Goal: Task Accomplishment & Management: Complete application form

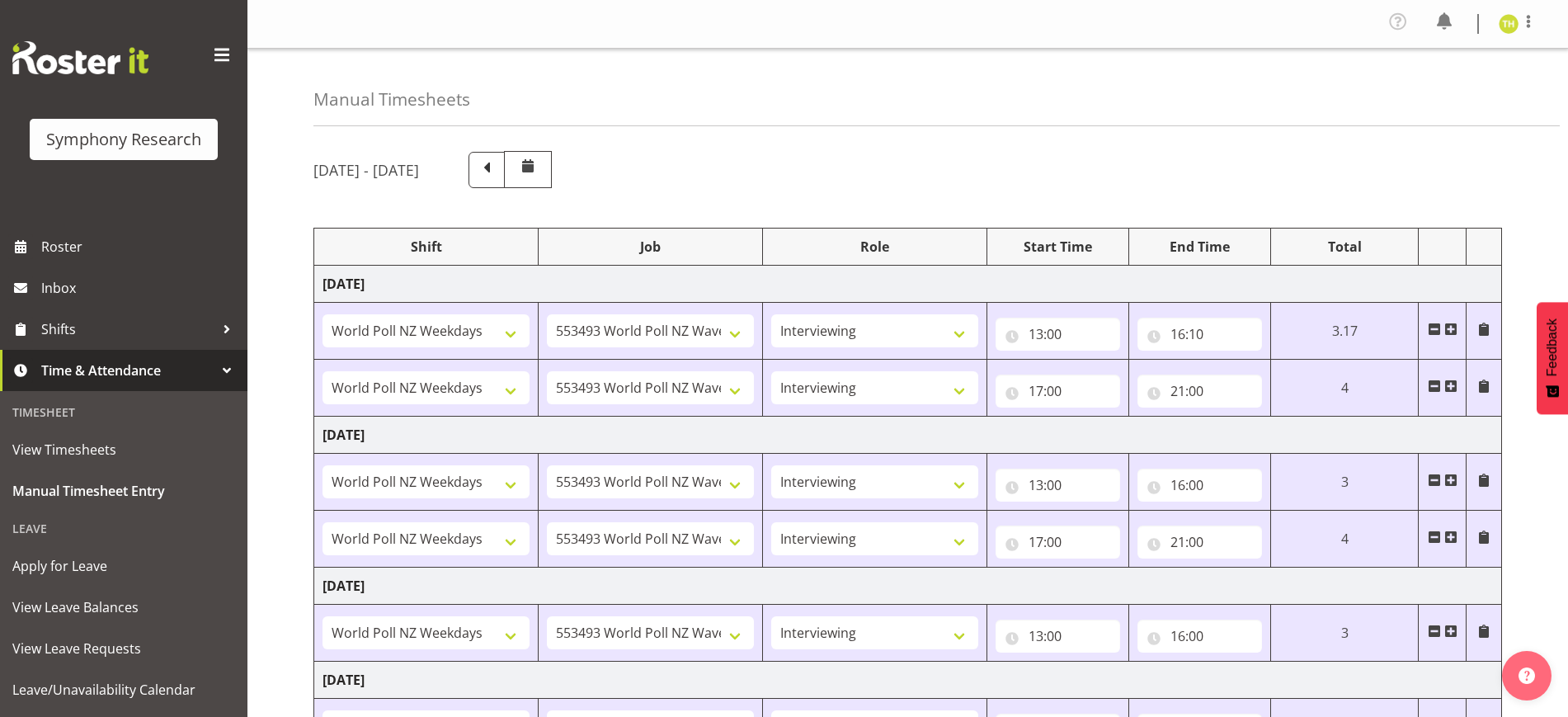
select select "41604"
select select "10527"
select select "47"
select select "41604"
select select "10527"
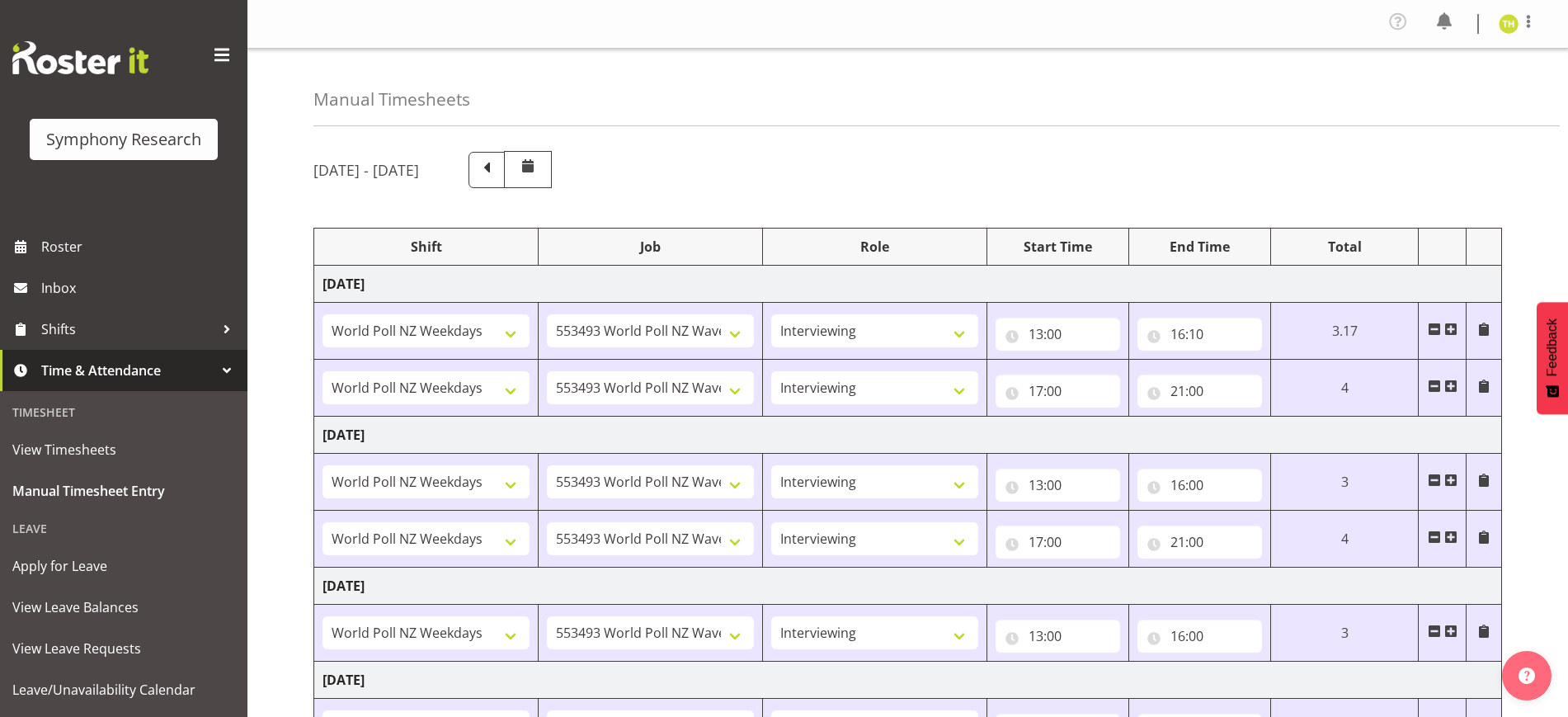
select select "47"
select select "41604"
select select "10527"
select select "47"
select select "41604"
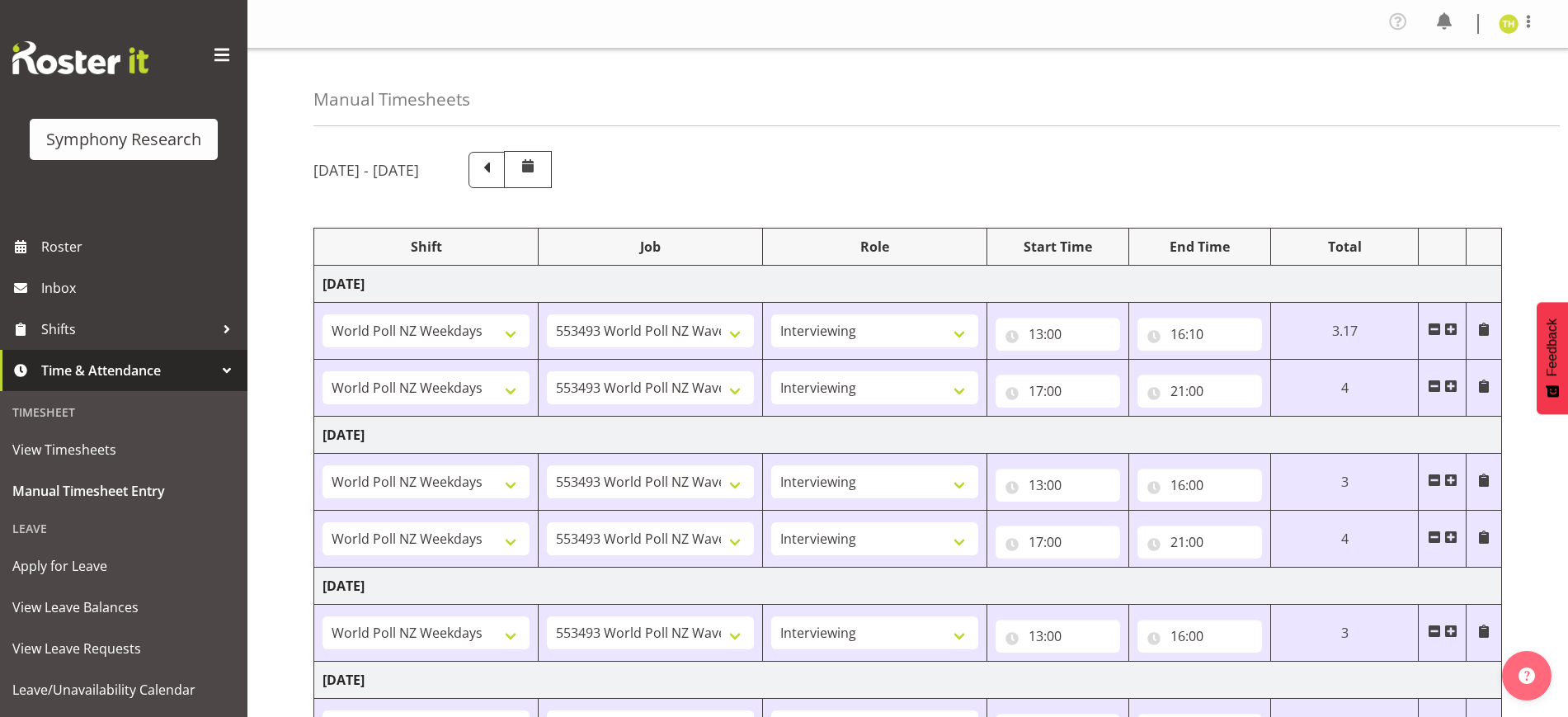
select select "10527"
select select "47"
select select "41604"
select select "10527"
select select "47"
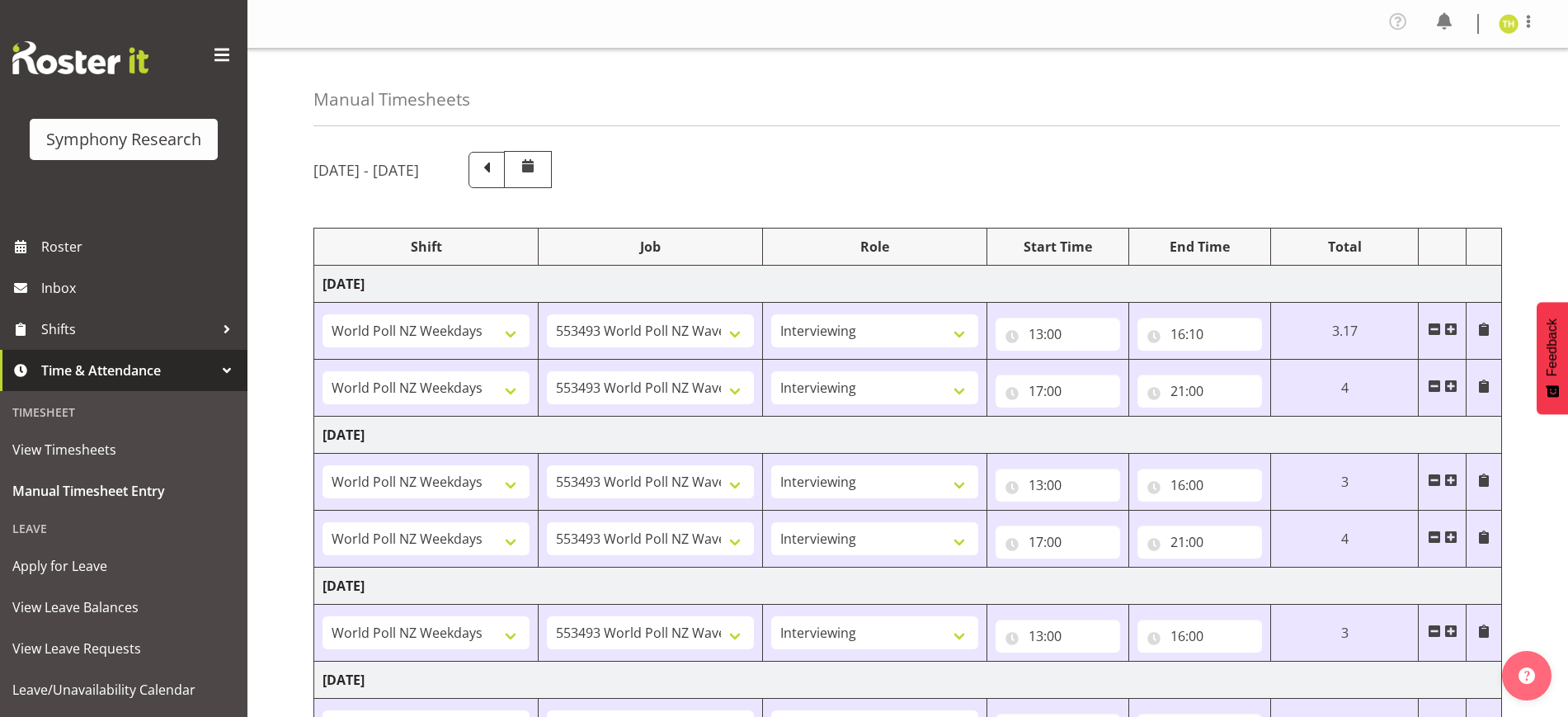
select select "41604"
select select "10527"
select select "47"
select select "41604"
select select "10527"
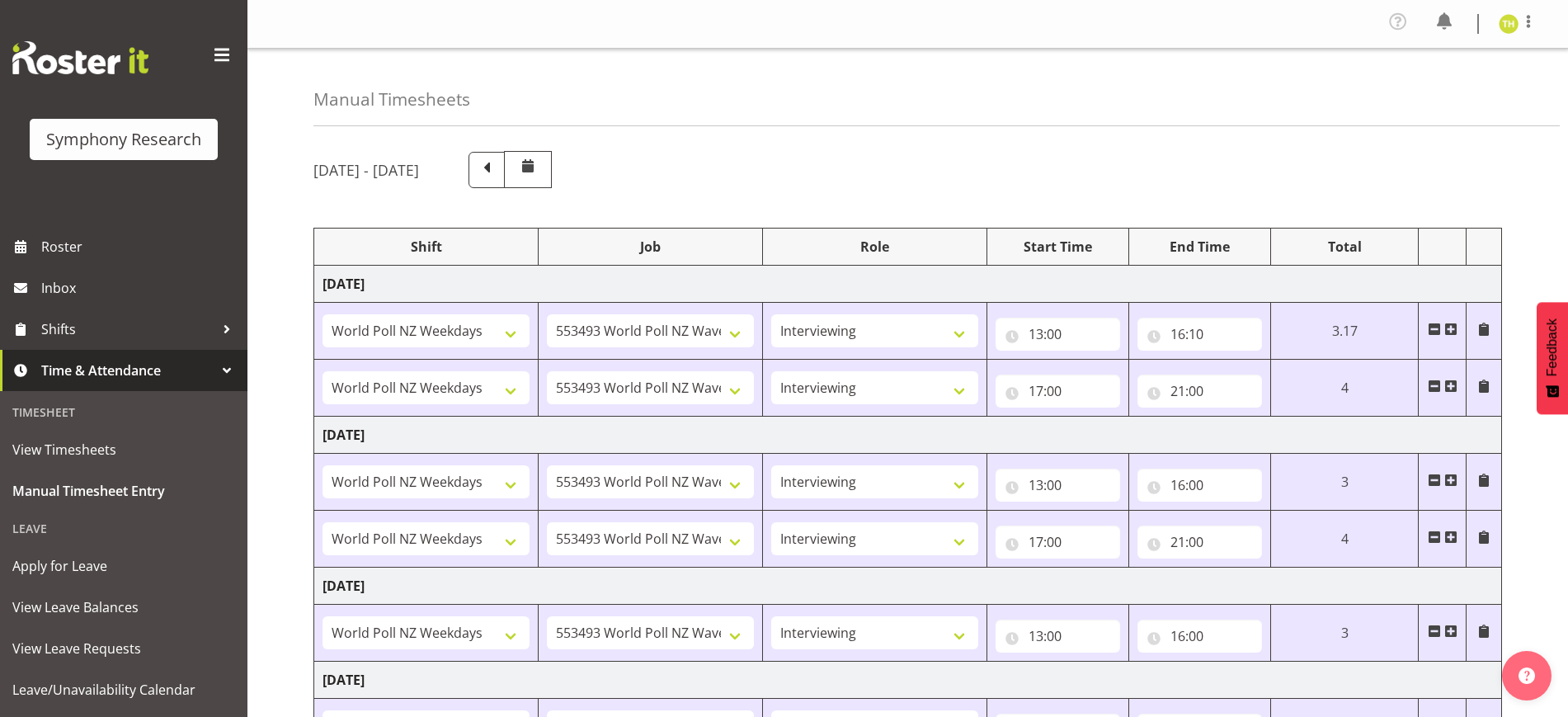
select select "47"
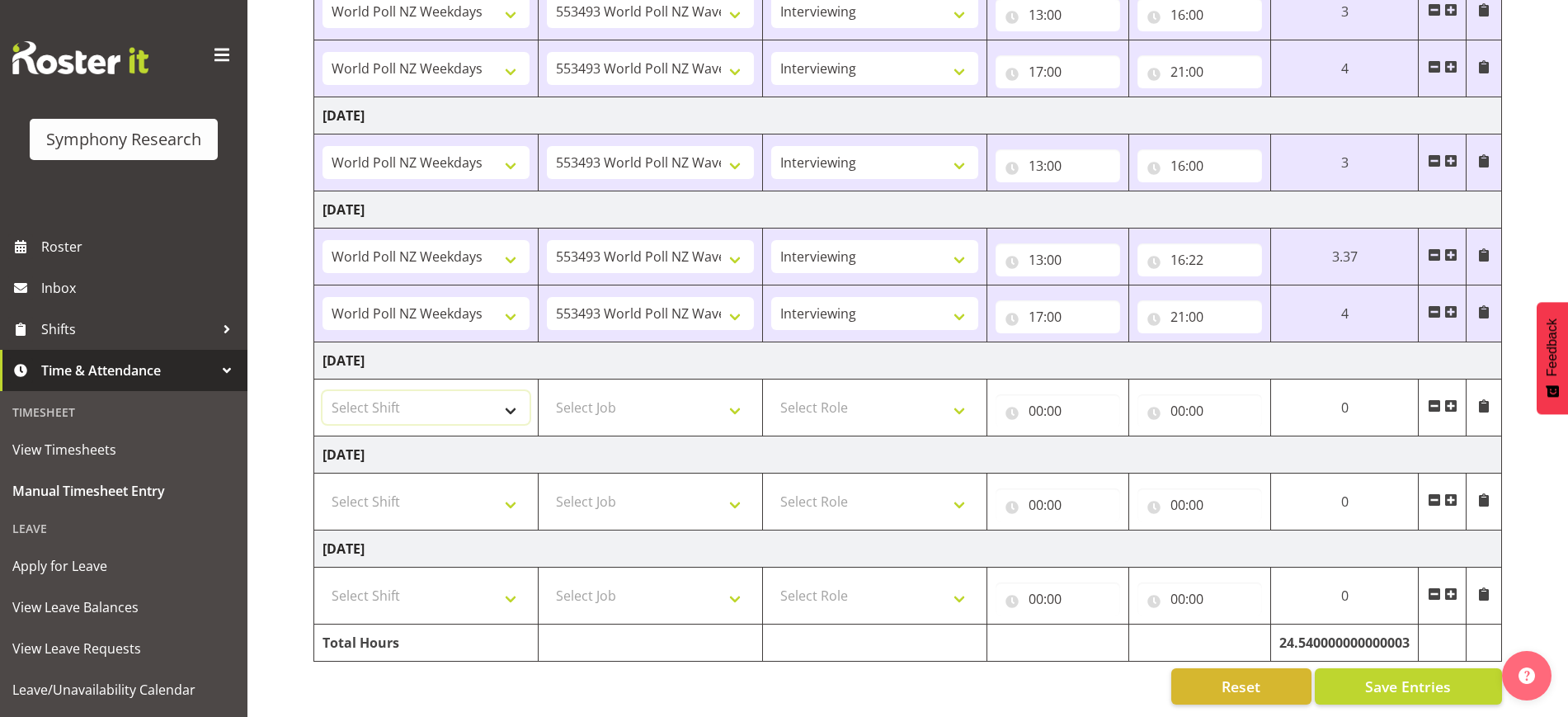
click at [473, 398] on select "Select Shift !!Weekend Residential (Roster IT Shift Label) *Business 9/10am ~ 4…" at bounding box center [426, 408] width 207 height 33
select select "41604"
click at [323, 391] on select "Select Shift !!Weekend Residential (Roster IT Shift Label) *Business 9/10am ~ 4…" at bounding box center [426, 408] width 207 height 33
click at [616, 485] on select "Select Job 550060 IF Admin 553492 World Poll Aus Wave 2 Main 2025 553493 World …" at bounding box center [651, 501] width 207 height 33
click at [484, 391] on select "!!Weekend Residential (Roster IT Shift Label) *Business 9/10am ~ 4:30pm *Busine…" at bounding box center [426, 408] width 207 height 33
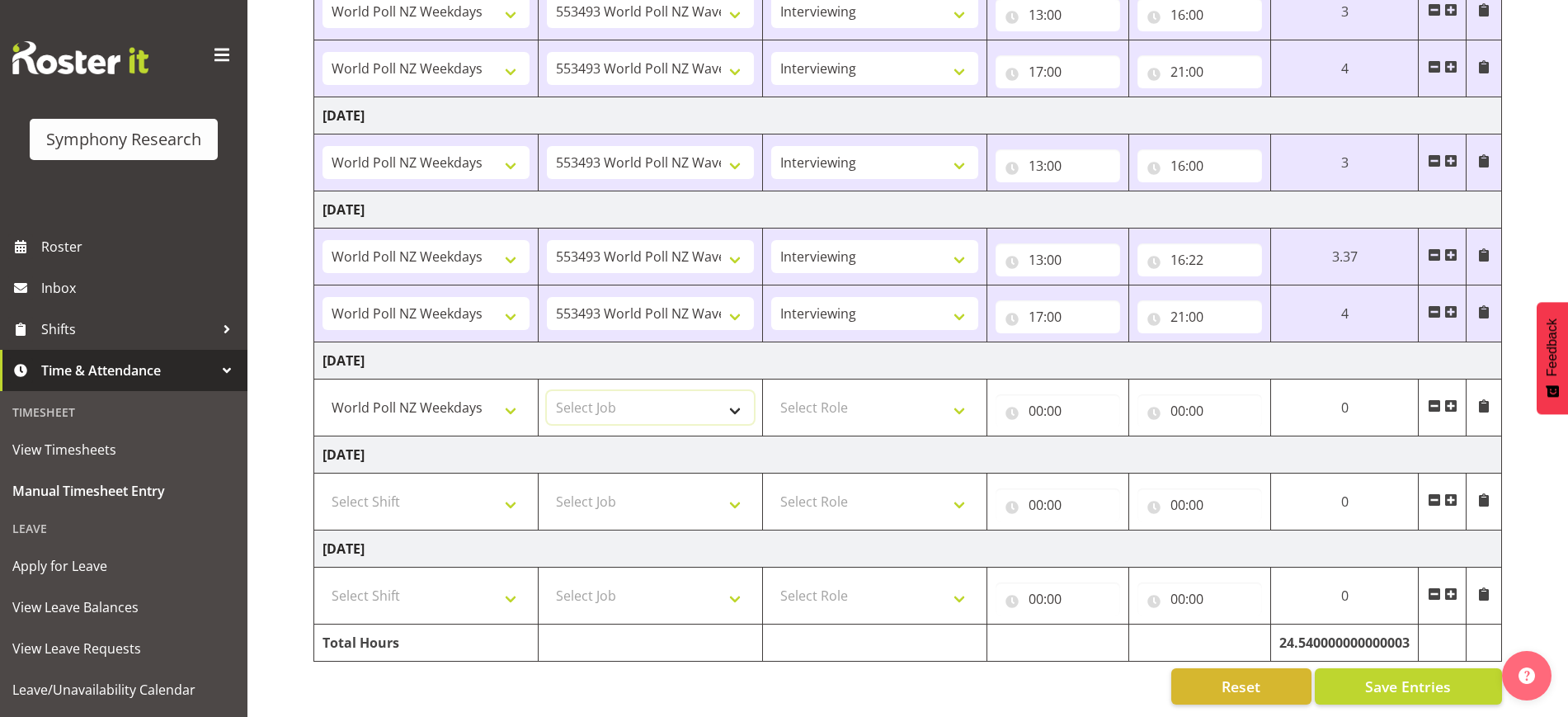
click at [606, 397] on select "Select Job 550060 IF Admin 553492 World Poll Aus Wave 2 Main 2025 553493 World …" at bounding box center [651, 408] width 207 height 33
select select "10527"
click at [547, 391] on select "Select Job 550060 IF Admin 553492 World Poll Aus Wave 2 Main 2025 553493 World …" at bounding box center [651, 408] width 207 height 33
click at [893, 391] on select "Select Role Briefing Interviewing" at bounding box center [875, 408] width 207 height 33
select select "47"
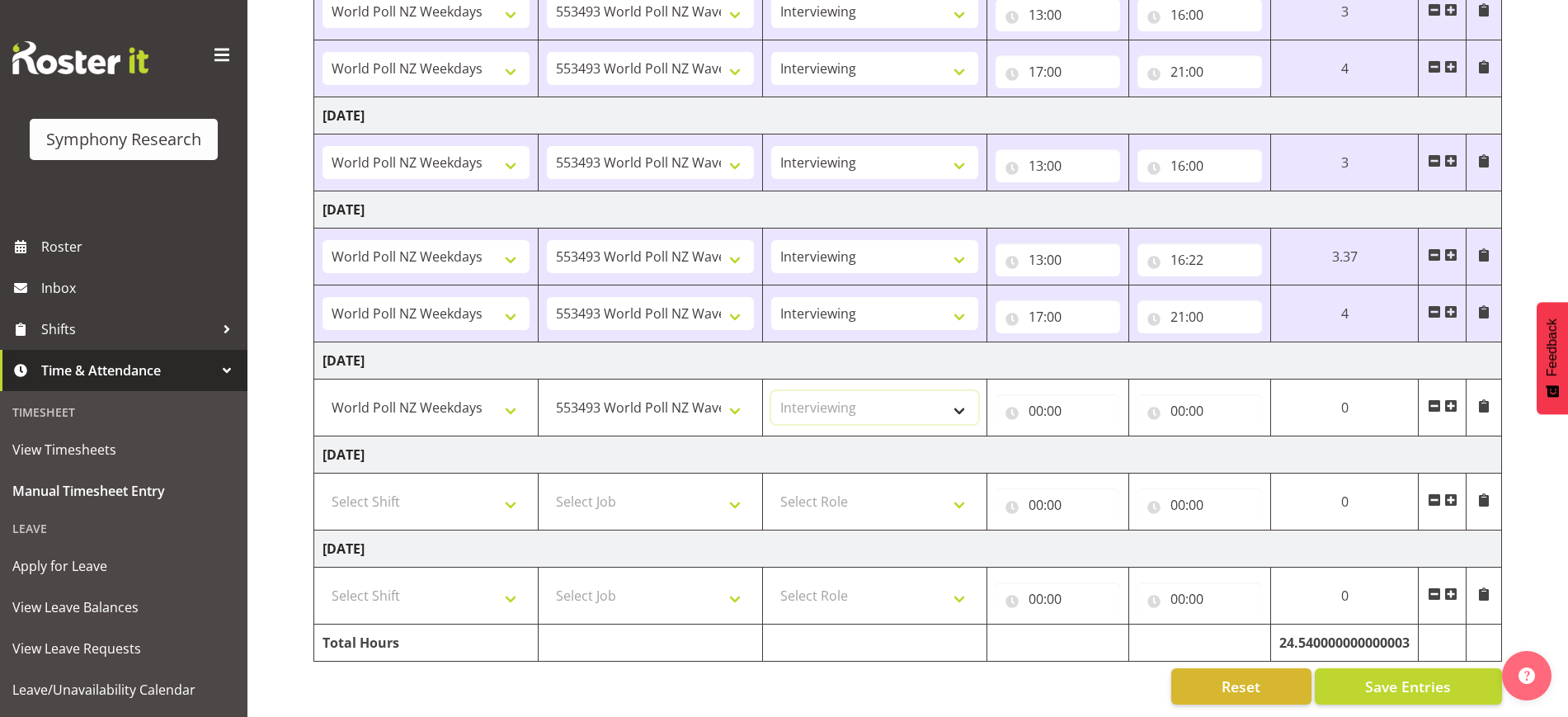
click at [772, 391] on select "Select Role Briefing Interviewing" at bounding box center [875, 408] width 207 height 33
click at [1037, 395] on input "00:00" at bounding box center [1058, 411] width 124 height 33
click at [1095, 439] on select "00 01 02 03 04 05 06 07 08 09 10 11 12 13 14 15 16 17 18 19 20 21 22 23" at bounding box center [1108, 454] width 37 height 33
select select "13"
click at [1090, 438] on select "00 01 02 03 04 05 06 07 08 09 10 11 12 13 14 15 16 17 18 19 20 21 22 23" at bounding box center [1108, 454] width 37 height 33
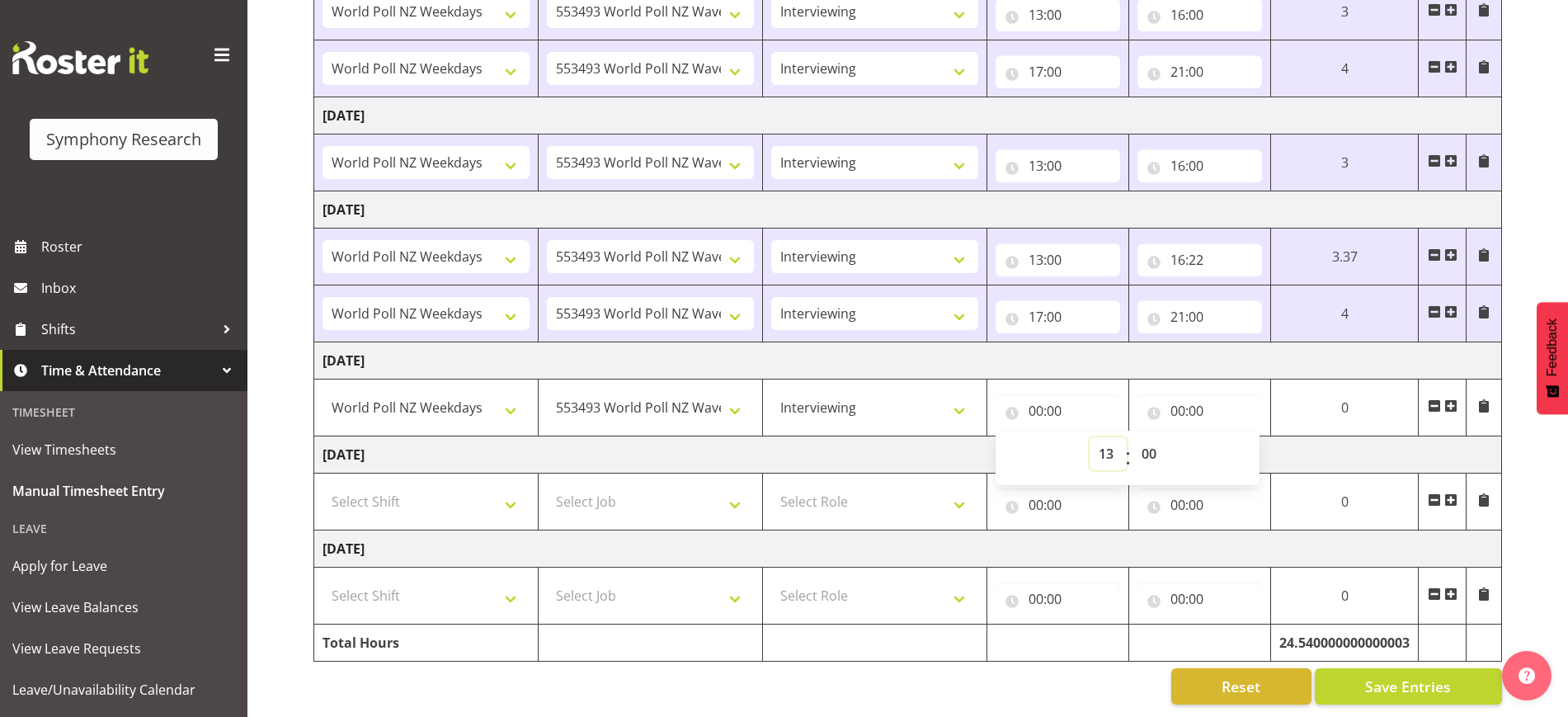
type input "13:00"
click at [1161, 395] on input "00:00" at bounding box center [1200, 411] width 124 height 33
click at [1253, 438] on select "00 01 02 03 04 05 06 07 08 09 10 11 12 13 14 15 16 17 18 19 20 21 22 23" at bounding box center [1249, 454] width 37 height 33
select select "16"
click at [1231, 438] on select "00 01 02 03 04 05 06 07 08 09 10 11 12 13 14 15 16 17 18 19 20 21 22 23" at bounding box center [1249, 454] width 37 height 33
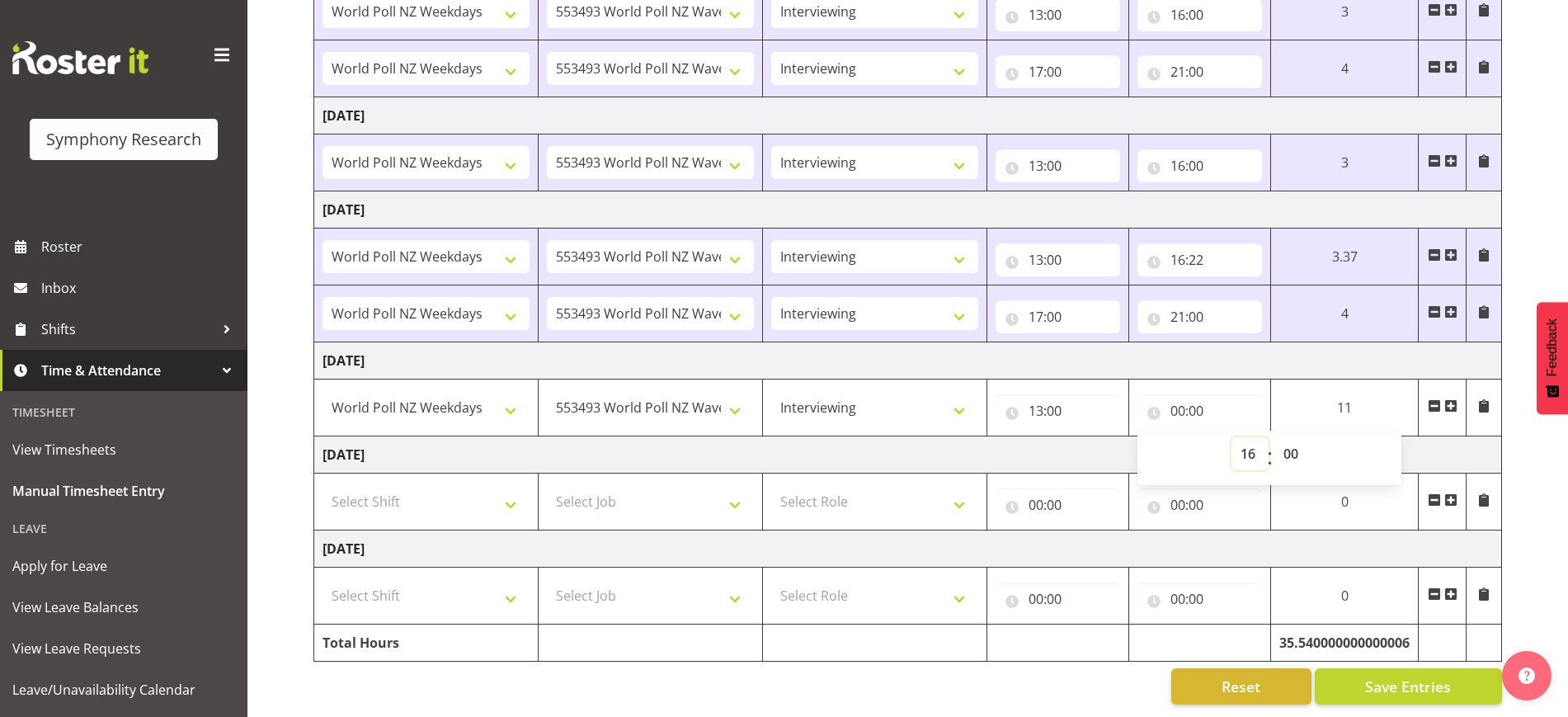
type input "16:00"
click at [1316, 350] on td "[DATE]" at bounding box center [908, 361] width 1188 height 37
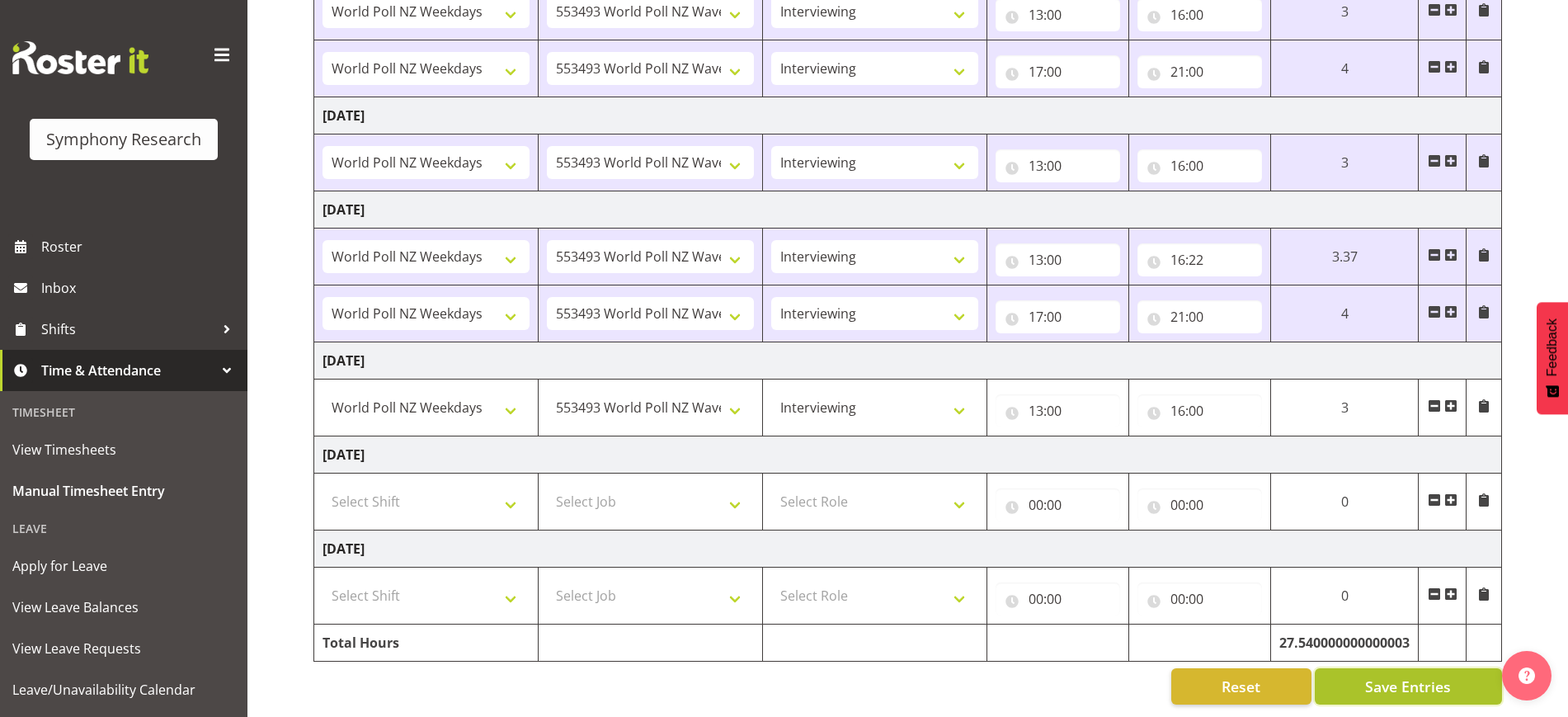
click at [1374, 676] on span "Save Entries" at bounding box center [1408, 686] width 86 height 21
